Goal: Find specific page/section: Find specific page/section

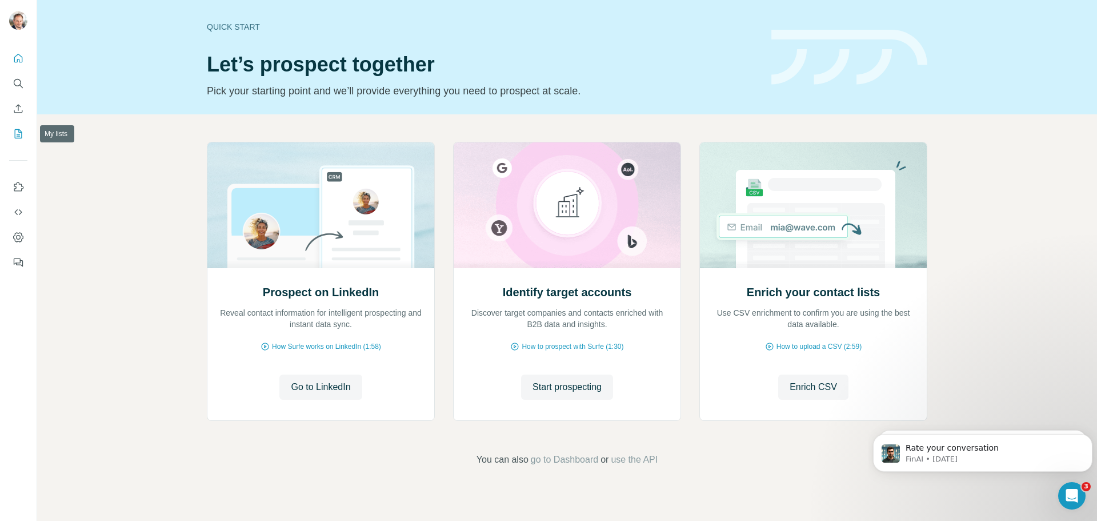
click at [14, 134] on icon "My lists" at bounding box center [18, 133] width 11 height 11
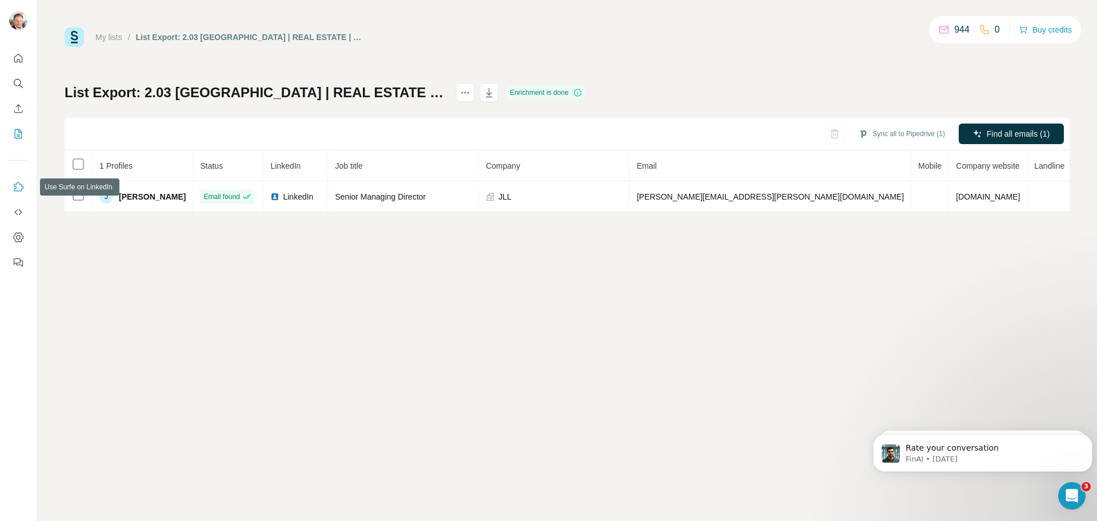
click at [15, 189] on icon "Use Surfe on LinkedIn" at bounding box center [19, 186] width 10 height 9
